Goal: Task Accomplishment & Management: Manage account settings

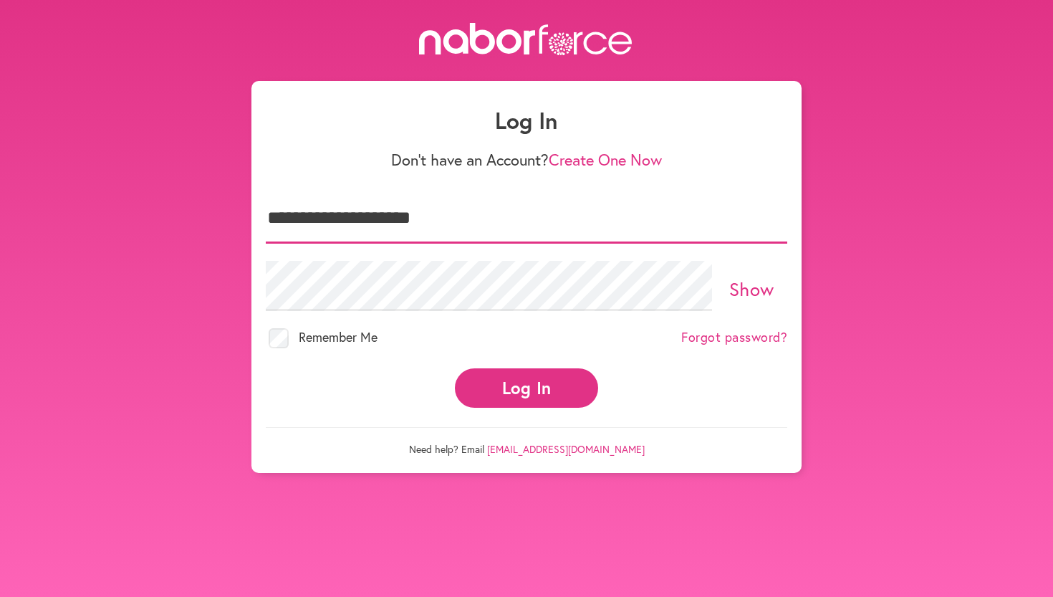
type input "**********"
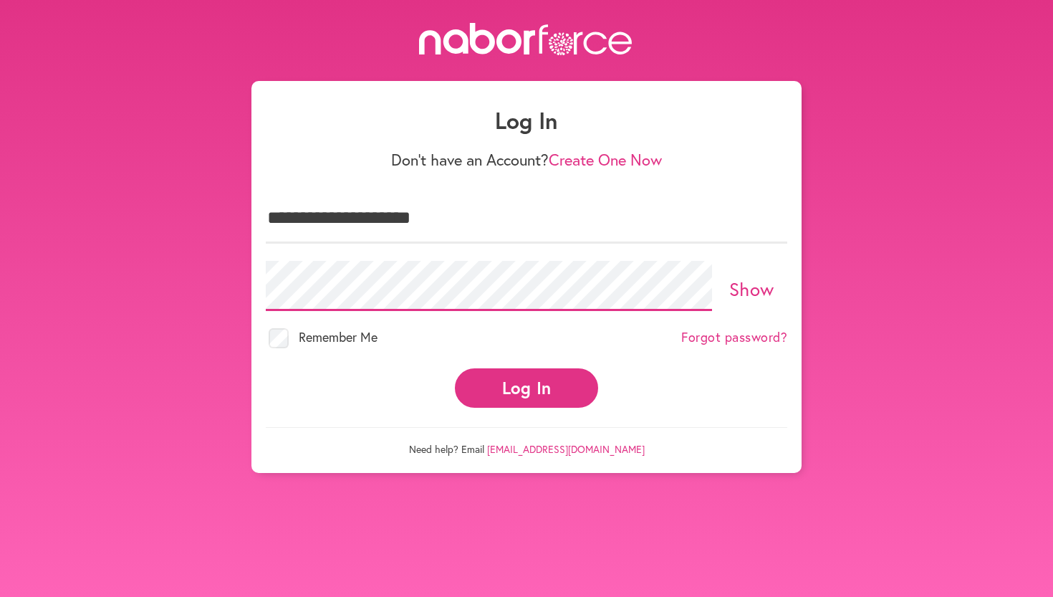
click at [527, 375] on button "Log In" at bounding box center [526, 387] width 143 height 39
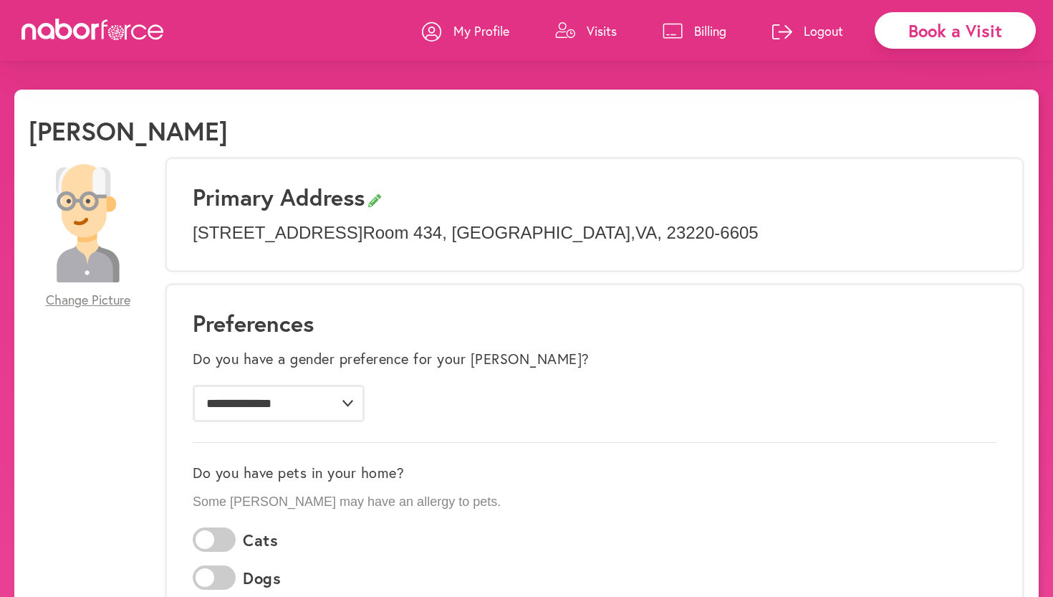
click at [709, 32] on p "Billing" at bounding box center [710, 30] width 32 height 17
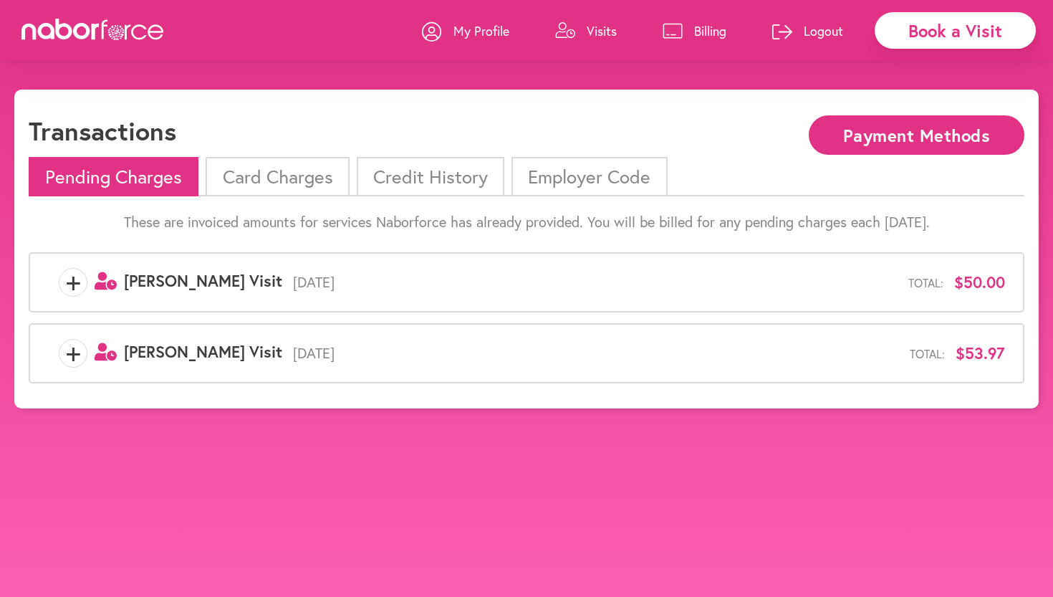
click at [280, 184] on li "Card Charges" at bounding box center [277, 176] width 143 height 39
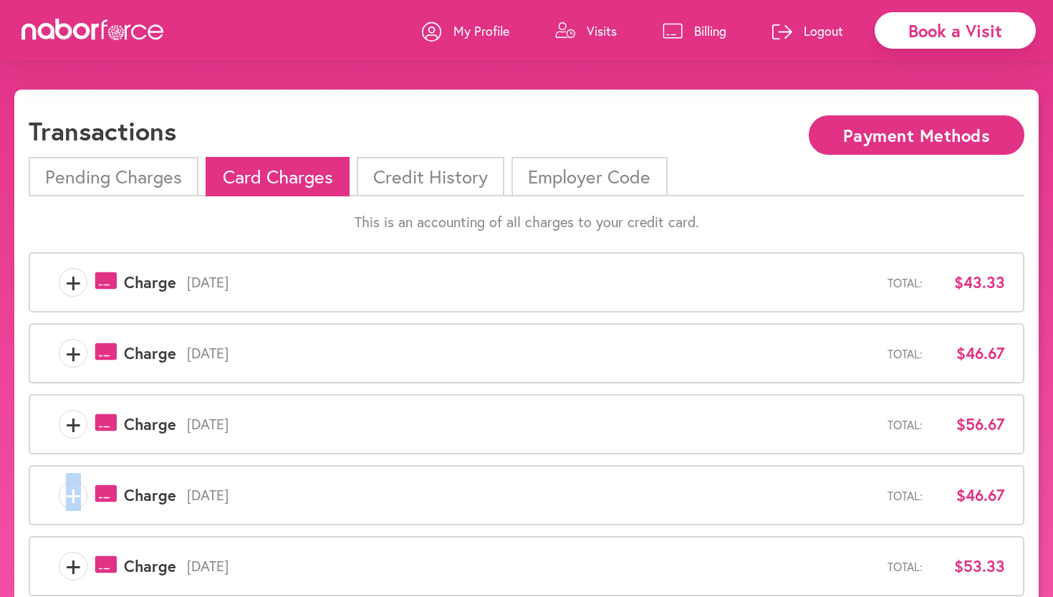
click at [73, 494] on span "+" at bounding box center [72, 495] width 27 height 29
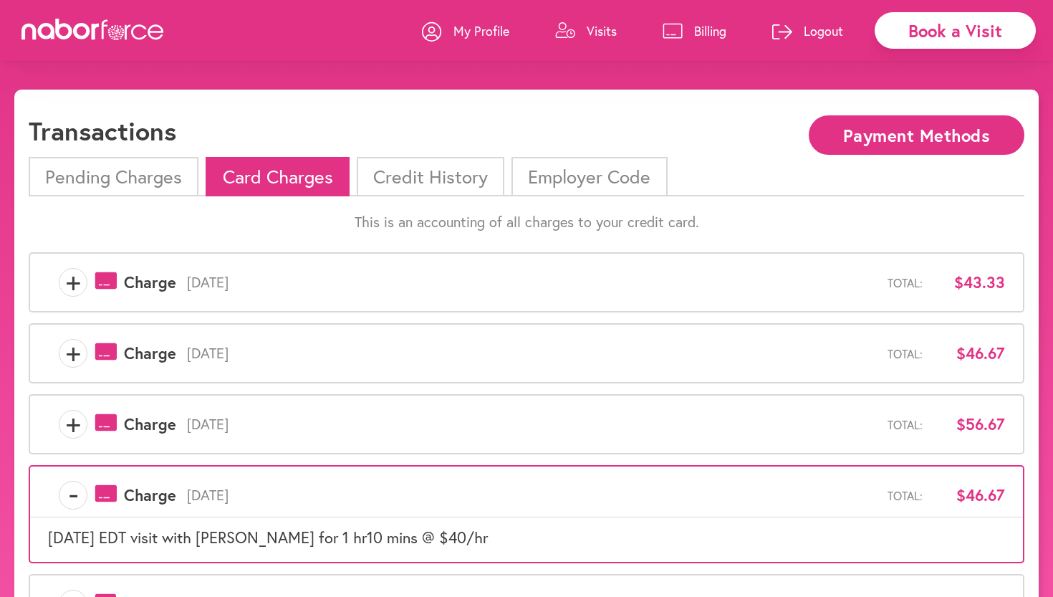
click at [70, 423] on span "+" at bounding box center [72, 424] width 27 height 29
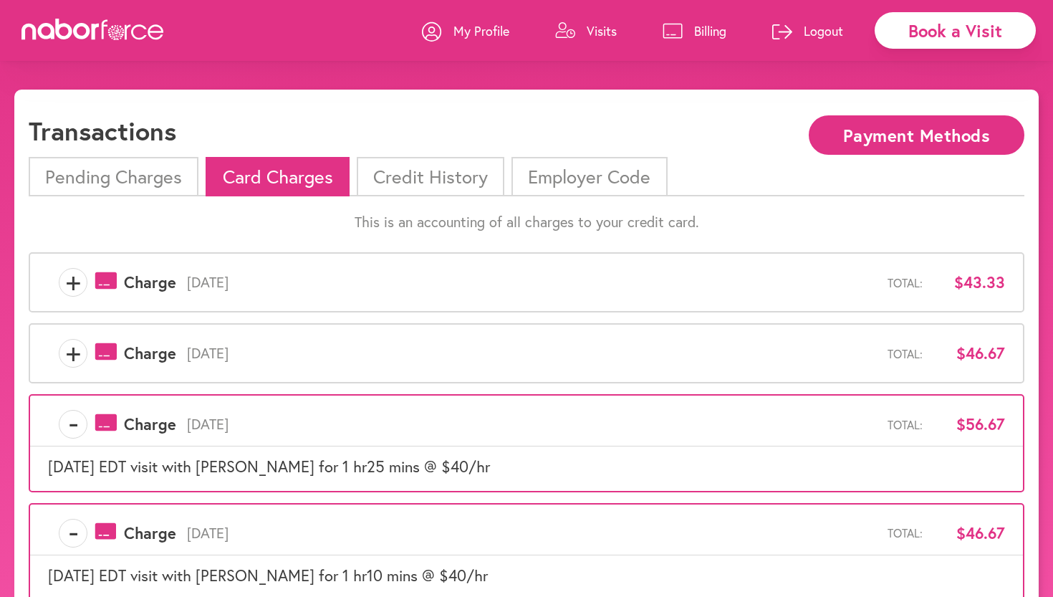
click at [77, 355] on span "+" at bounding box center [72, 353] width 27 height 29
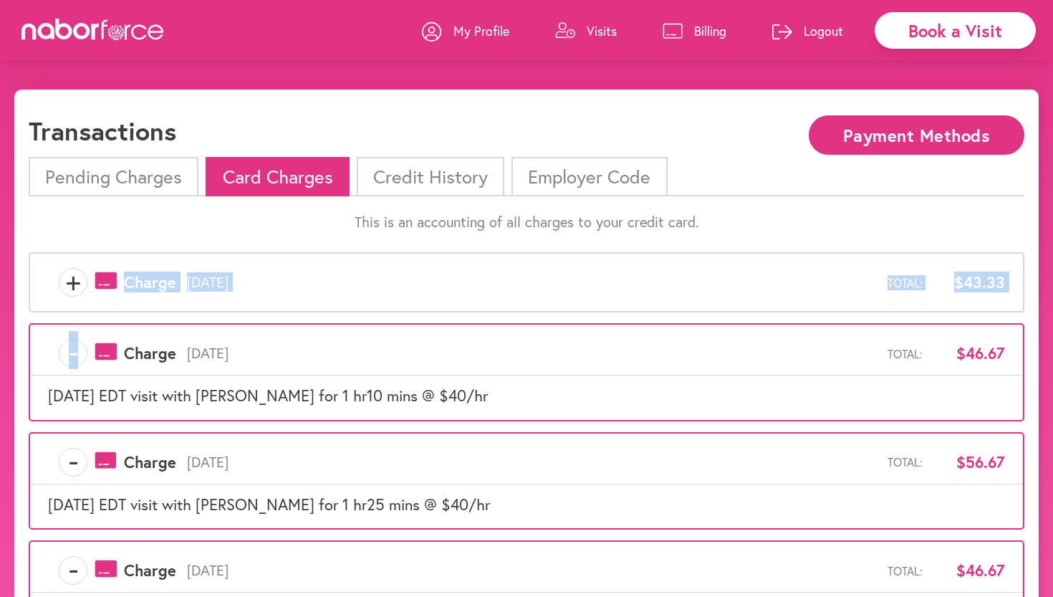
drag, startPoint x: 77, startPoint y: 355, endPoint x: 74, endPoint y: 279, distance: 75.3
click at [75, 286] on span "+" at bounding box center [72, 282] width 27 height 29
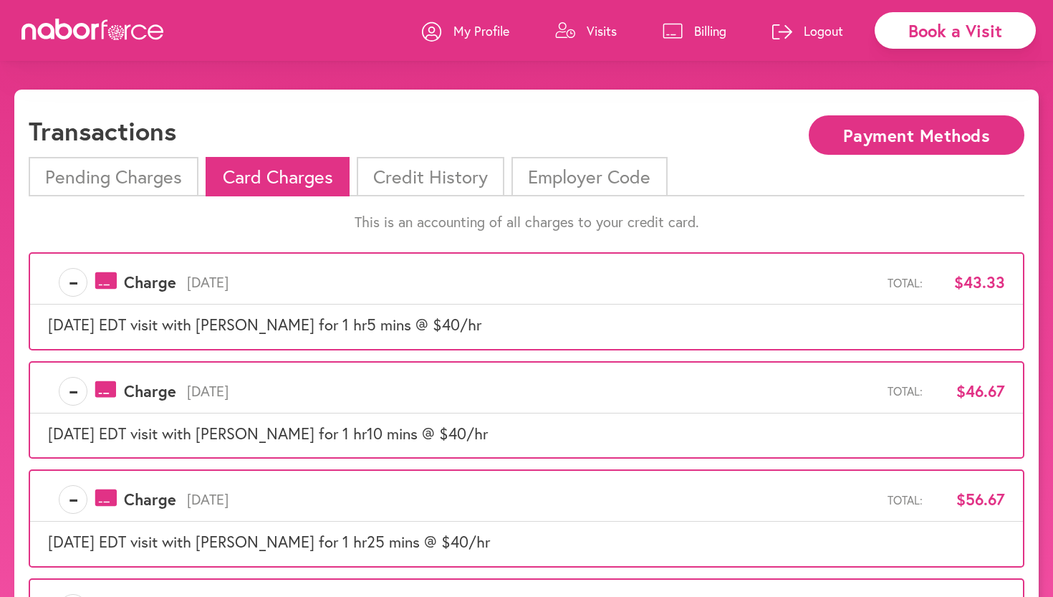
click at [75, 286] on span "-" at bounding box center [72, 282] width 27 height 29
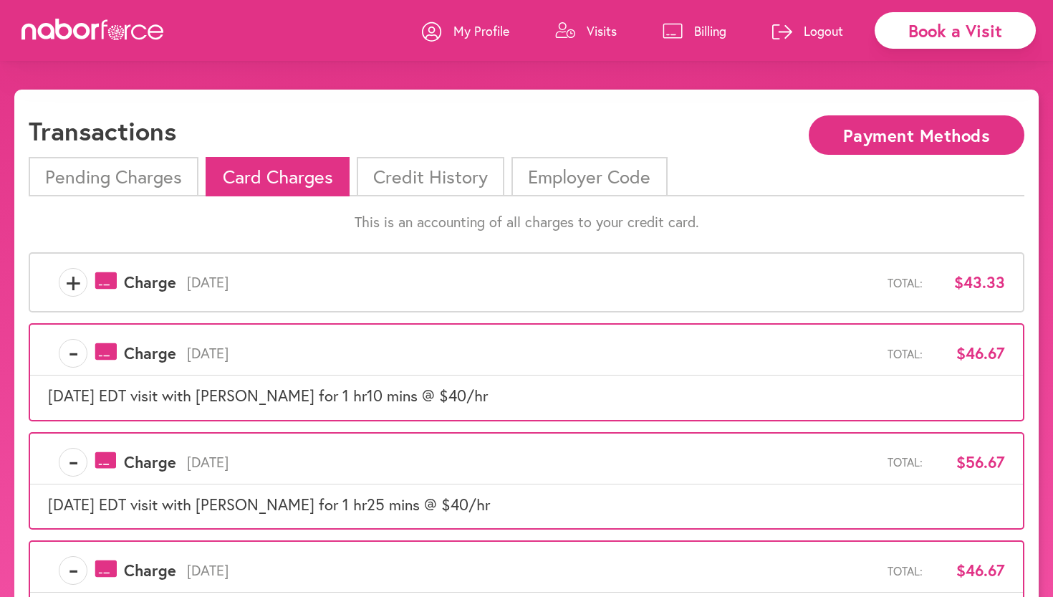
click at [75, 286] on span "+" at bounding box center [72, 282] width 27 height 29
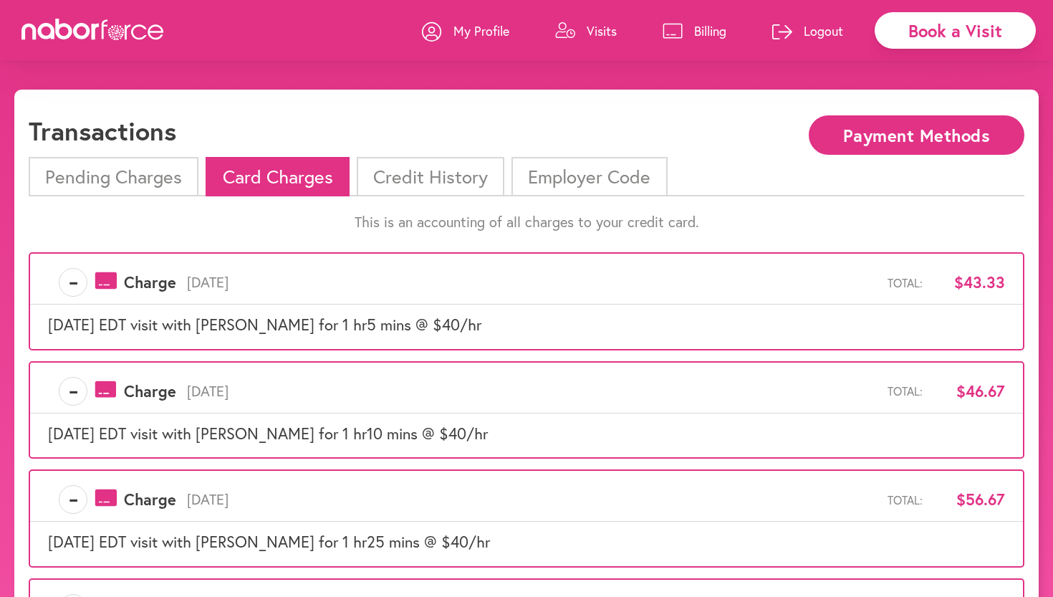
click at [72, 284] on span "-" at bounding box center [72, 282] width 27 height 29
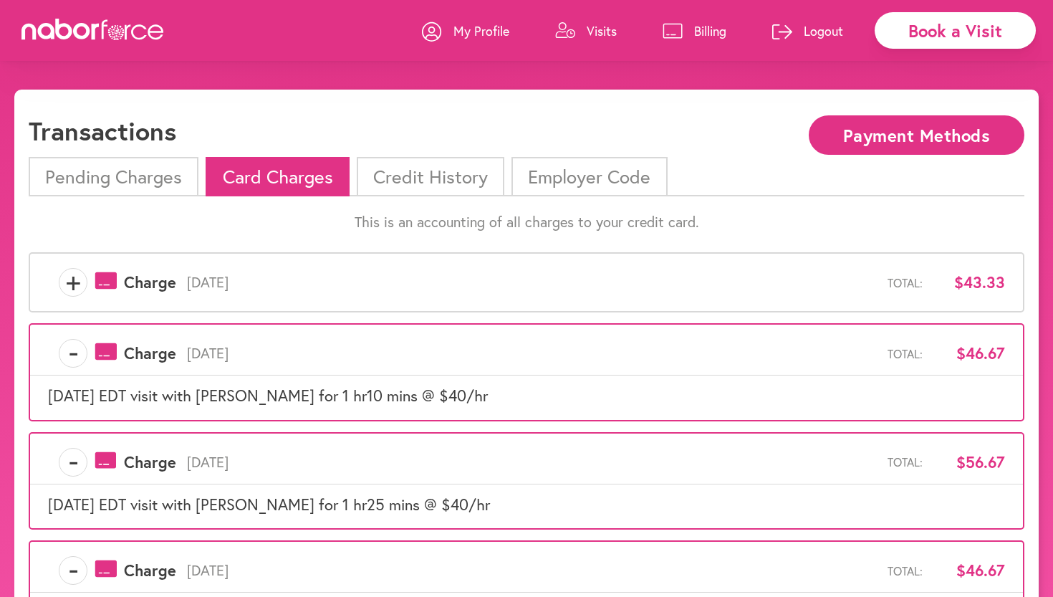
click at [110, 196] on li "Pending Charges" at bounding box center [114, 176] width 170 height 39
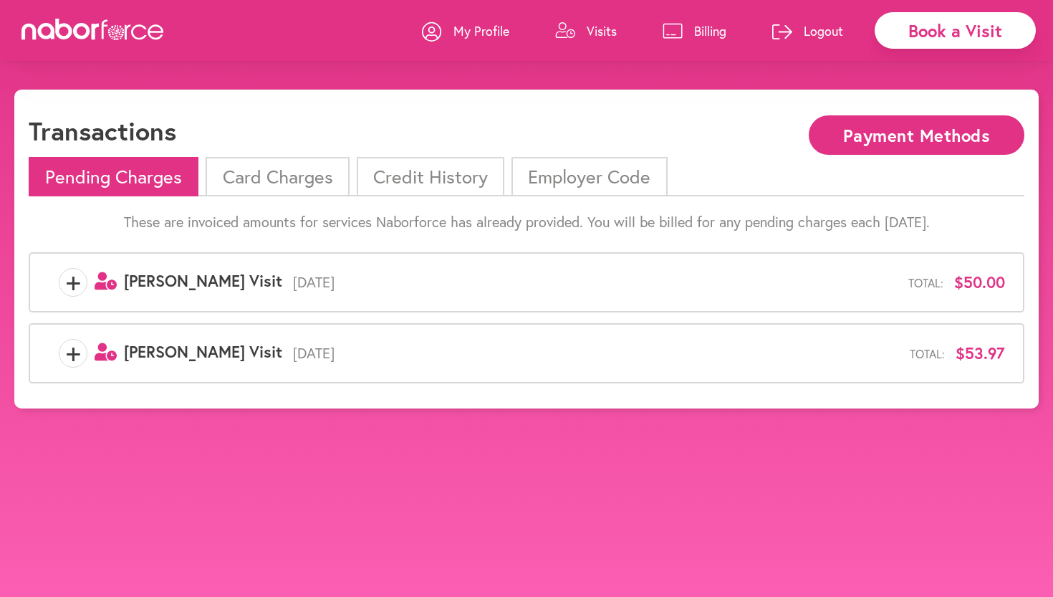
click at [65, 351] on span "+" at bounding box center [72, 353] width 27 height 29
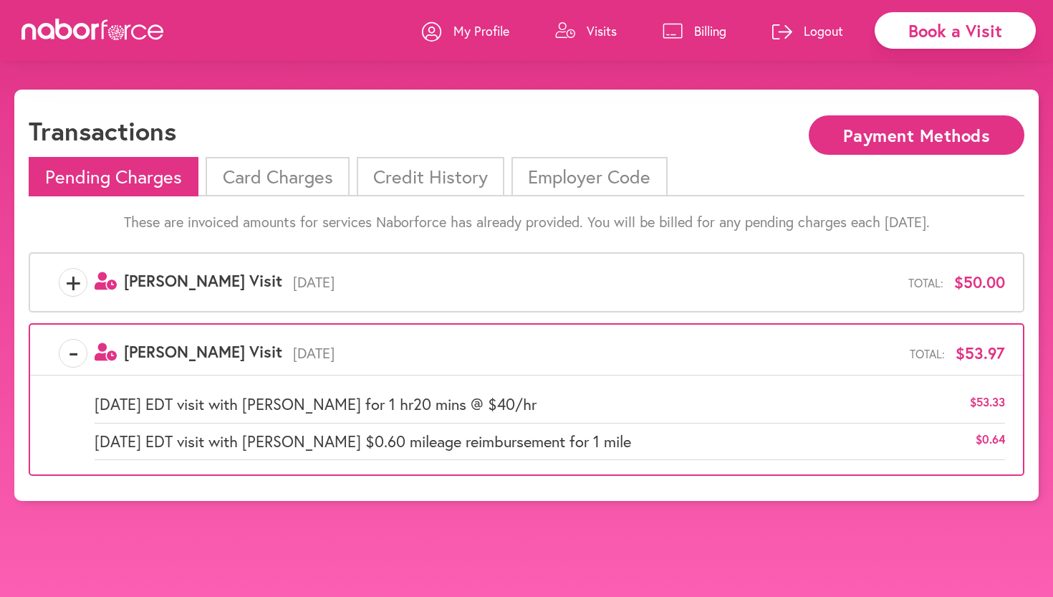
click at [68, 277] on span "+" at bounding box center [72, 282] width 27 height 29
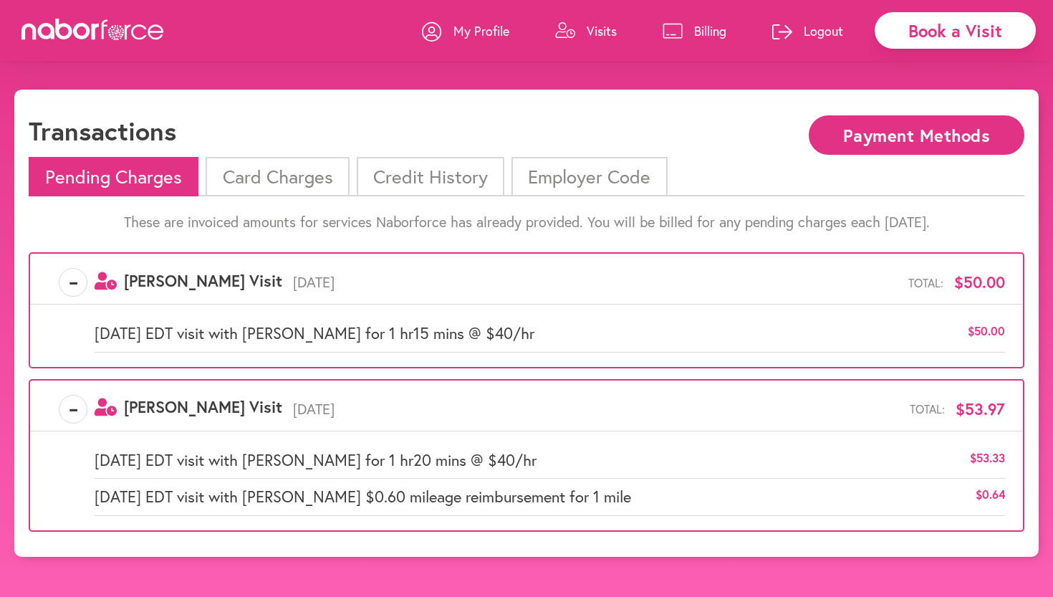
click at [144, 32] on icon at bounding box center [92, 29] width 143 height 21
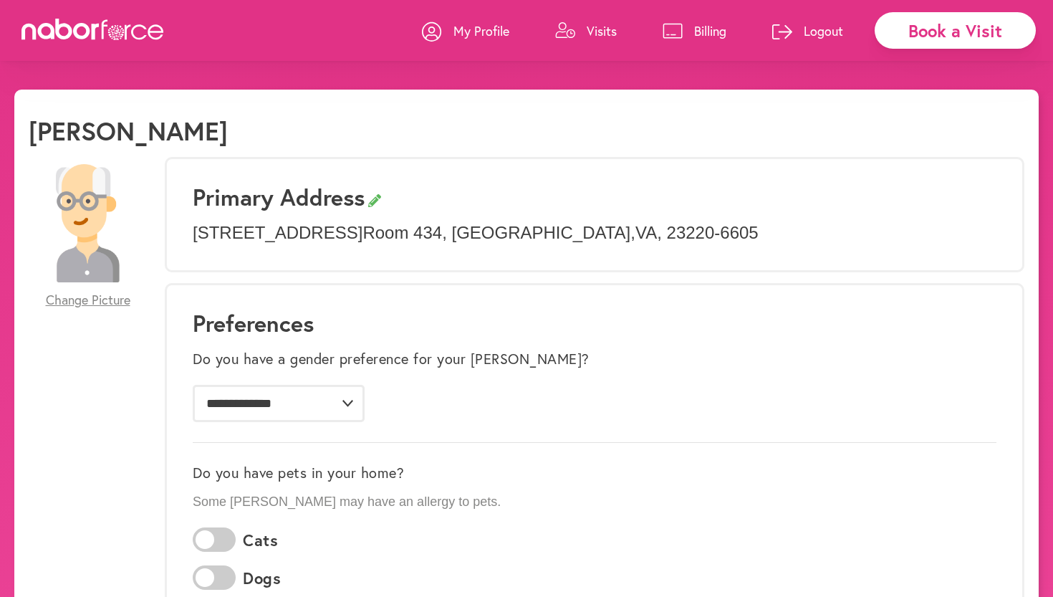
click at [118, 34] on icon at bounding box center [117, 33] width 1 height 1
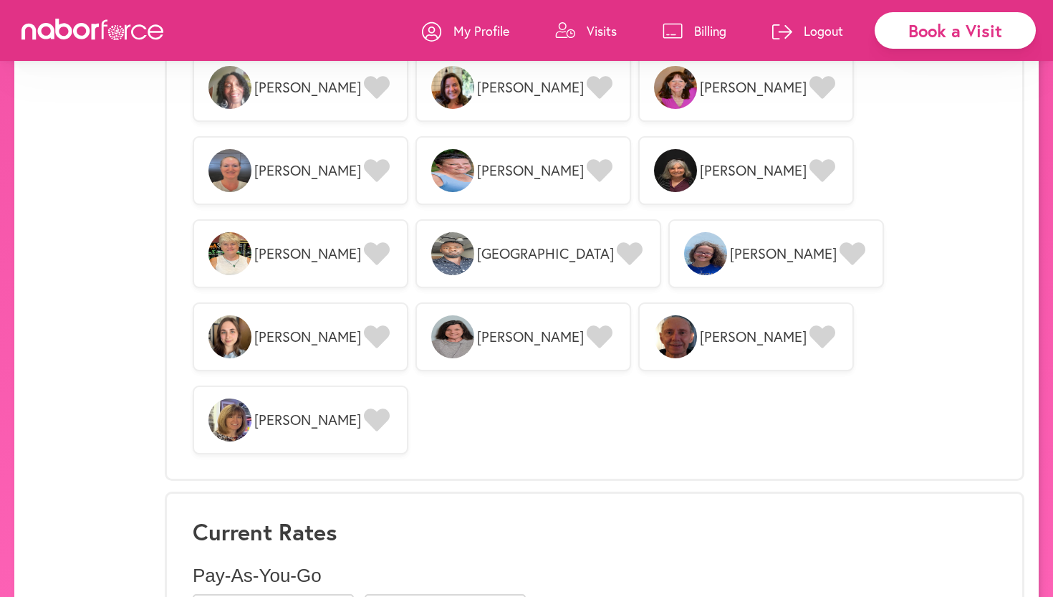
scroll to position [1334, 0]
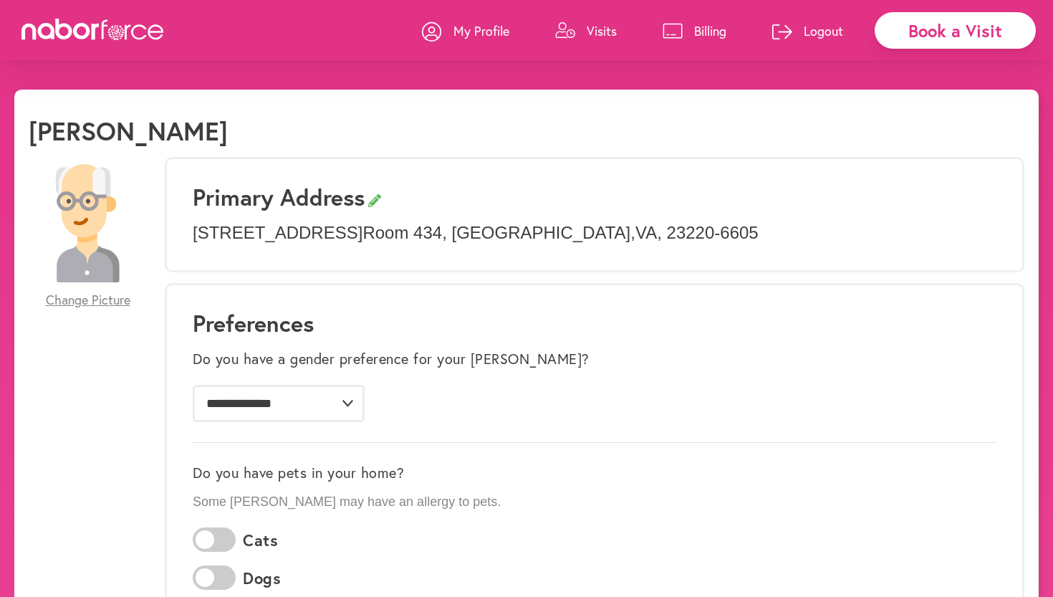
scroll to position [0, 0]
click at [818, 29] on p "Logout" at bounding box center [823, 30] width 39 height 17
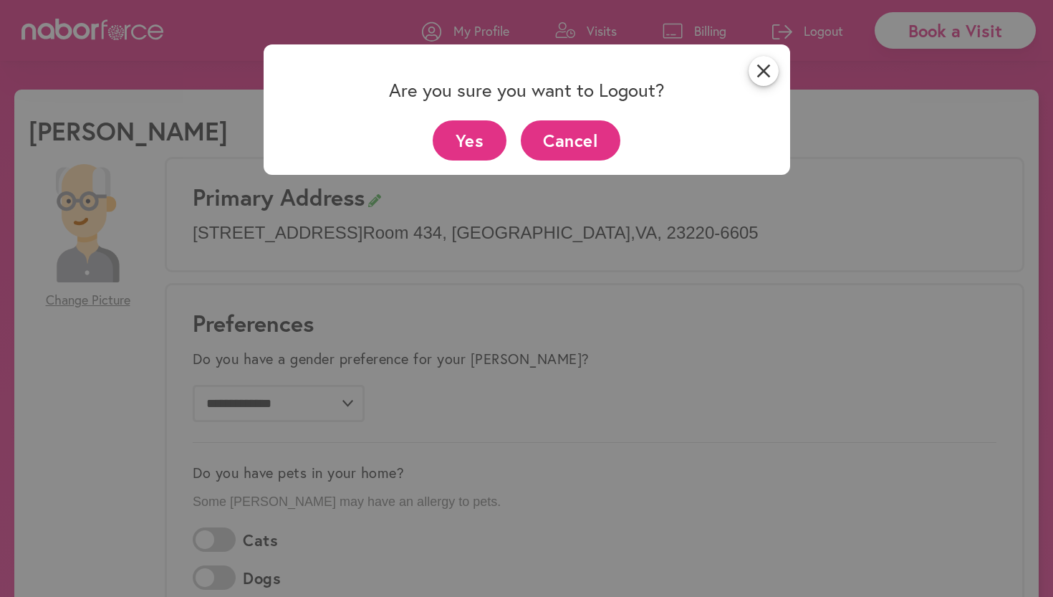
click at [472, 143] on button "Yes" at bounding box center [470, 139] width 74 height 39
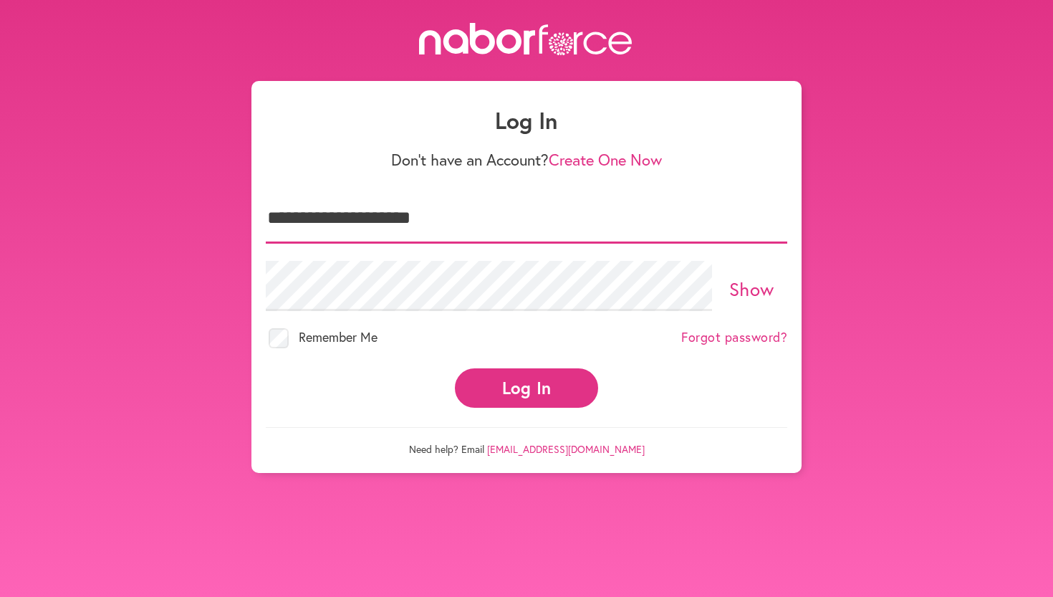
type input "**********"
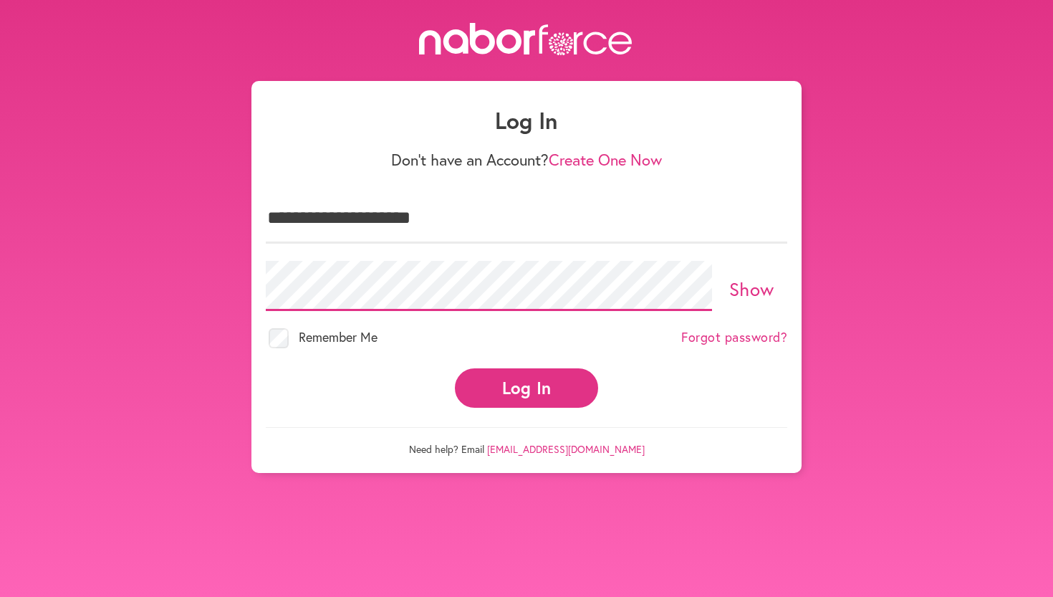
click at [527, 375] on button "Log In" at bounding box center [526, 387] width 143 height 39
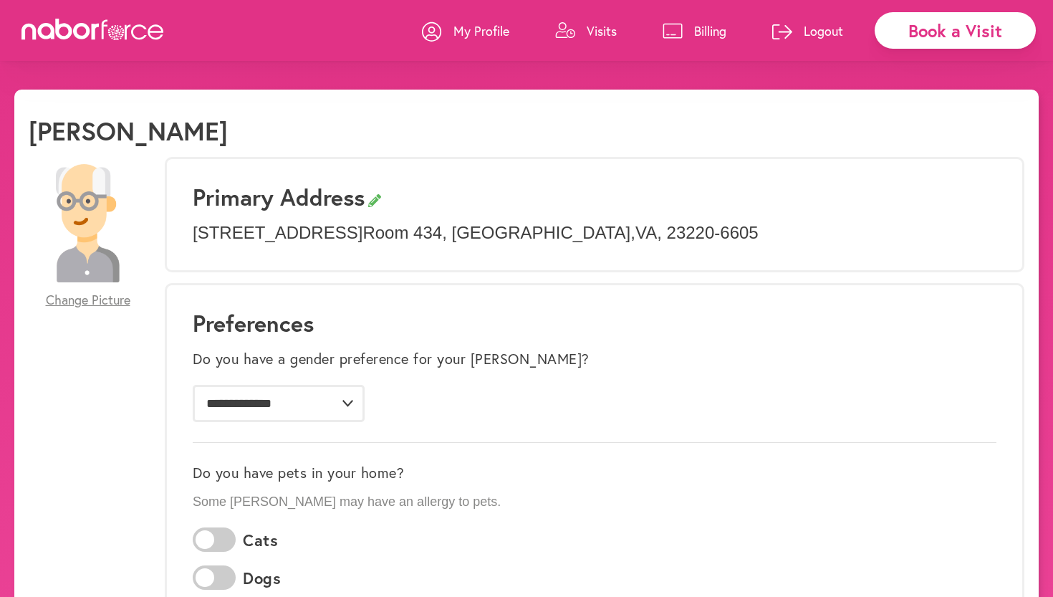
click at [711, 32] on p "Billing" at bounding box center [710, 30] width 32 height 17
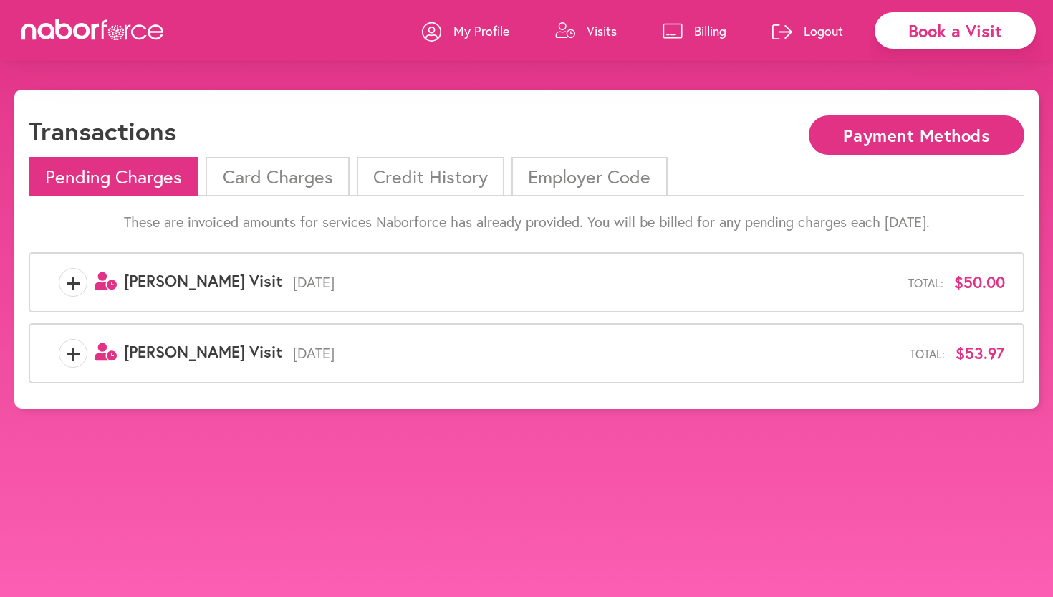
click at [433, 176] on li "Credit History" at bounding box center [431, 176] width 148 height 39
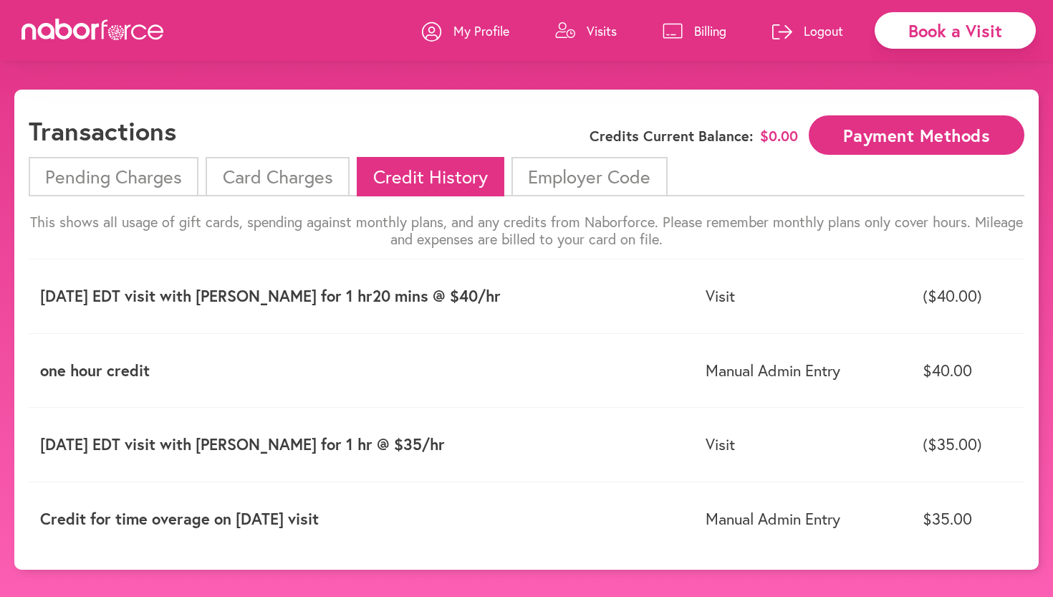
click at [277, 174] on li "Card Charges" at bounding box center [277, 176] width 143 height 39
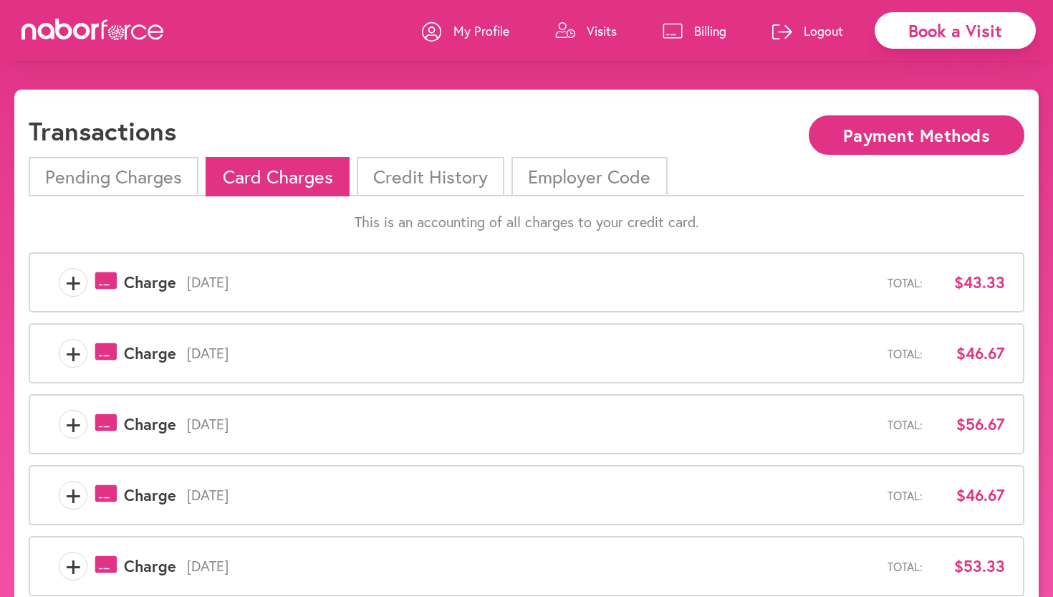
click at [494, 29] on p "My Profile" at bounding box center [482, 30] width 56 height 17
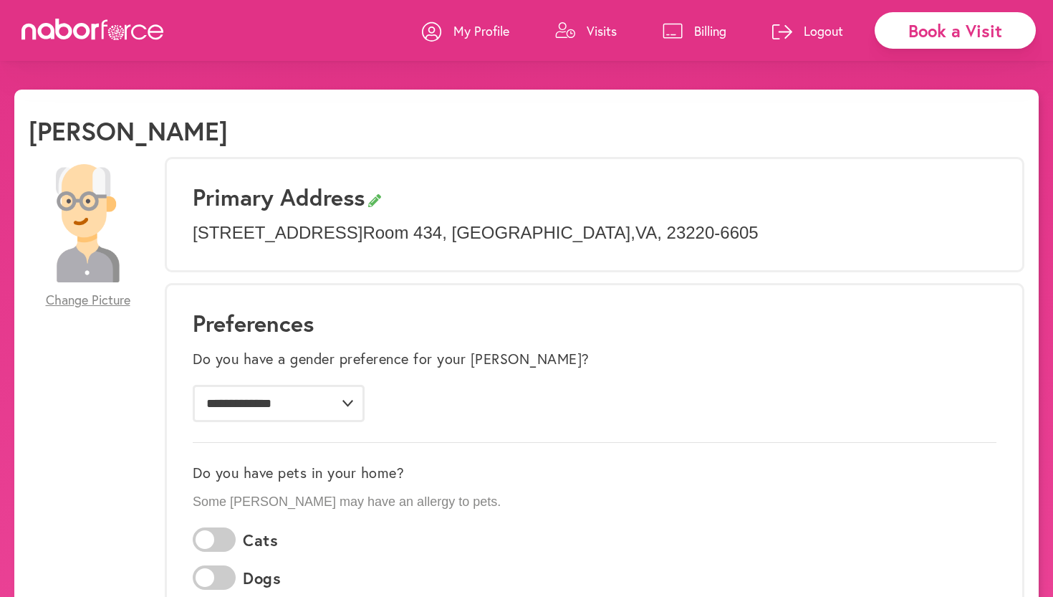
click at [704, 32] on p "Billing" at bounding box center [710, 30] width 32 height 17
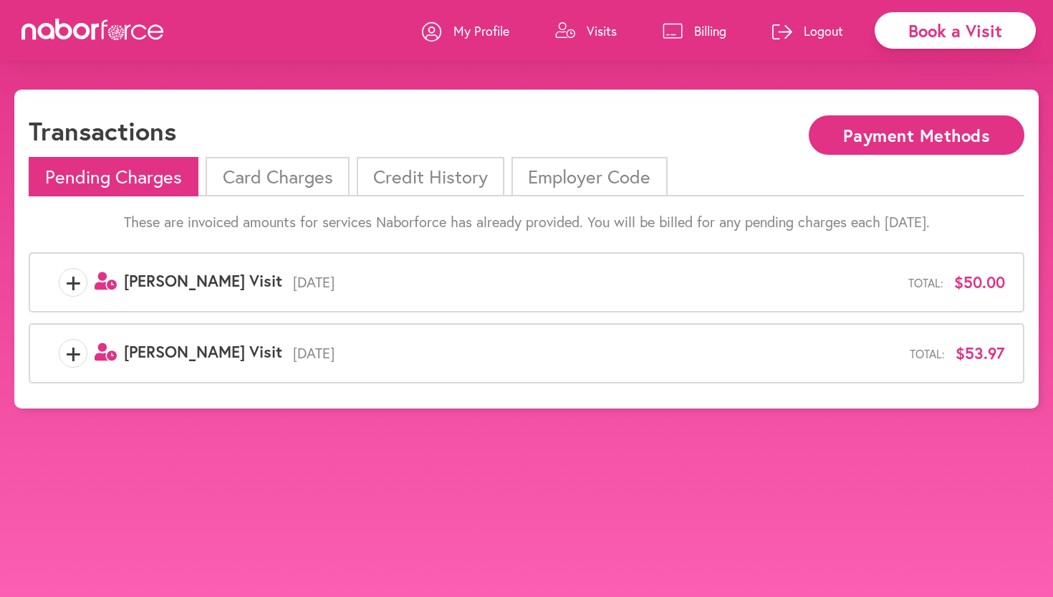
click at [300, 178] on li "Card Charges" at bounding box center [277, 176] width 143 height 39
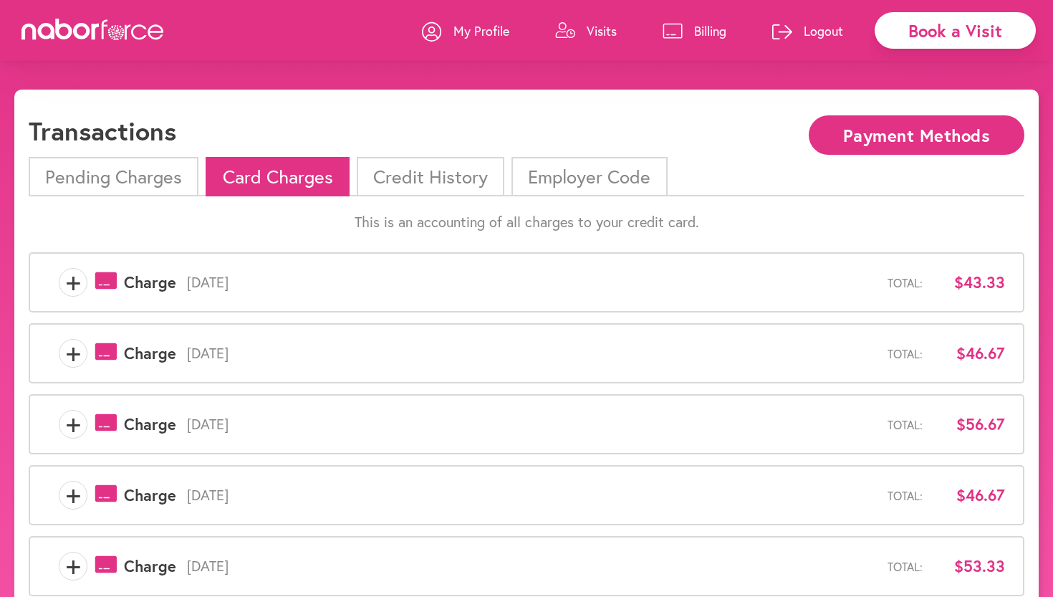
click at [826, 34] on p "Logout" at bounding box center [823, 30] width 39 height 17
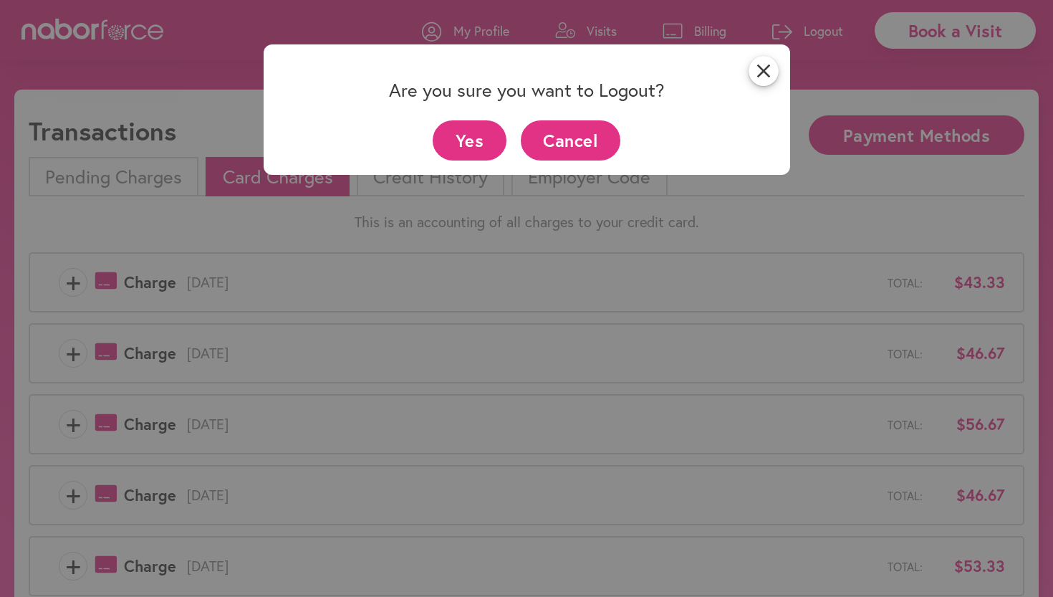
click at [467, 140] on button "Yes" at bounding box center [470, 139] width 74 height 39
